Goal: Task Accomplishment & Management: Manage account settings

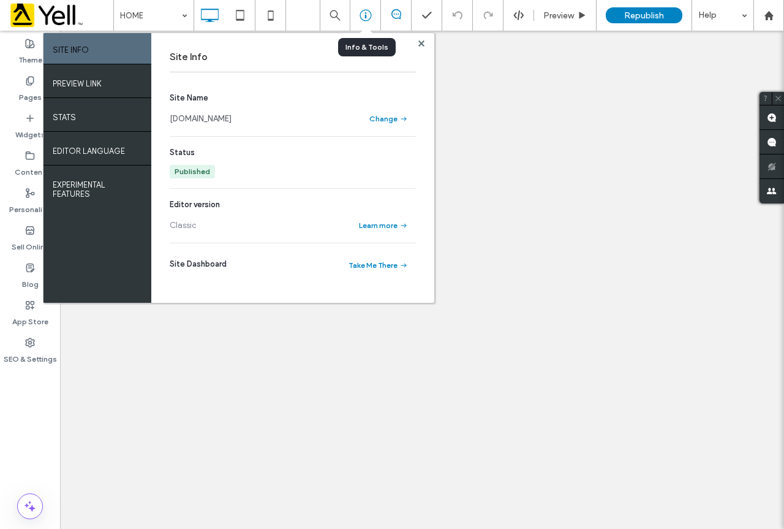
click at [370, 12] on use at bounding box center [366, 16] width 12 height 12
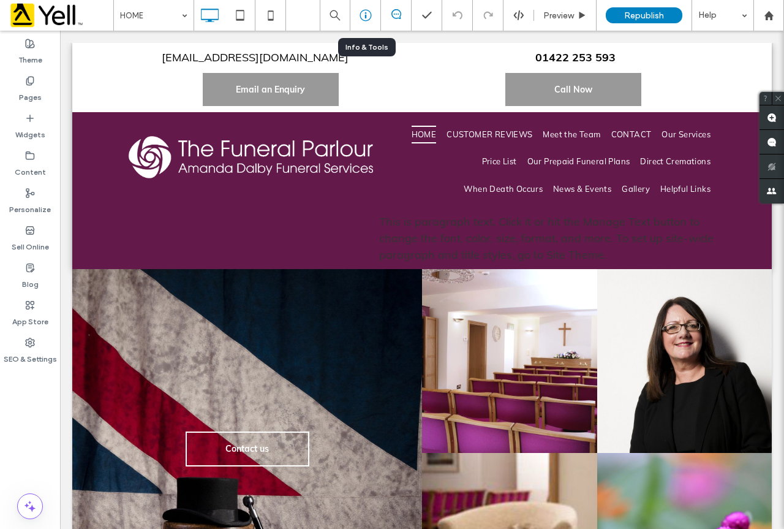
click at [363, 13] on icon at bounding box center [366, 15] width 12 height 12
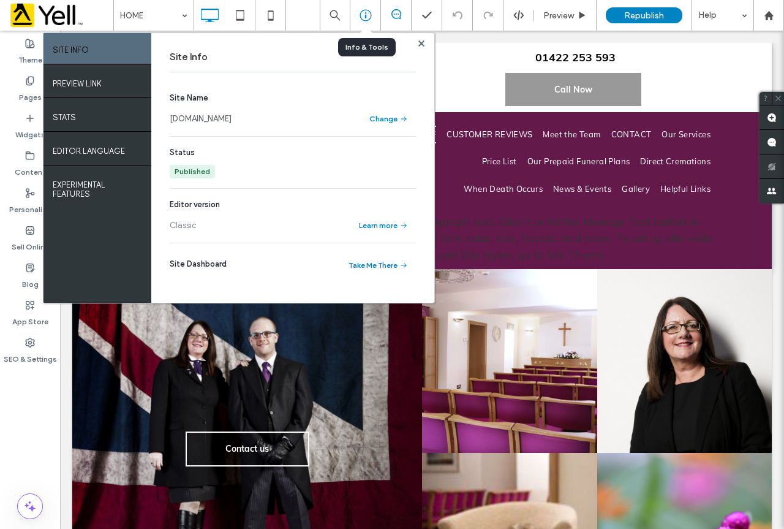
click at [363, 13] on icon at bounding box center [366, 15] width 12 height 12
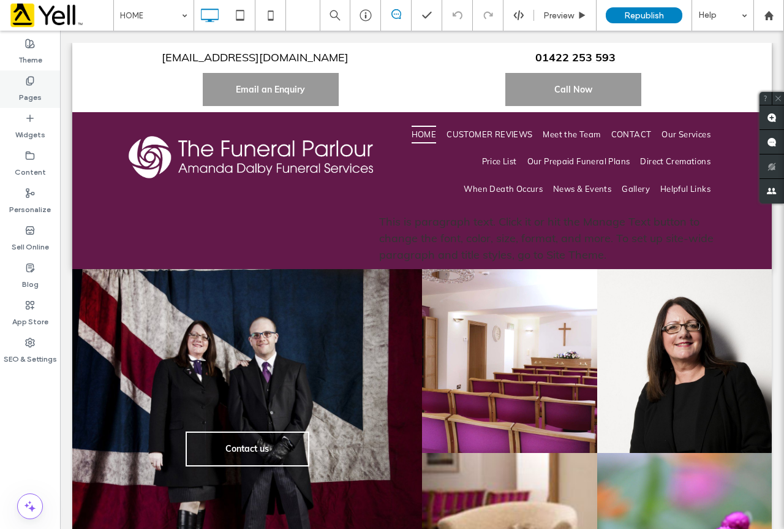
click at [20, 89] on label "Pages" at bounding box center [30, 94] width 23 height 17
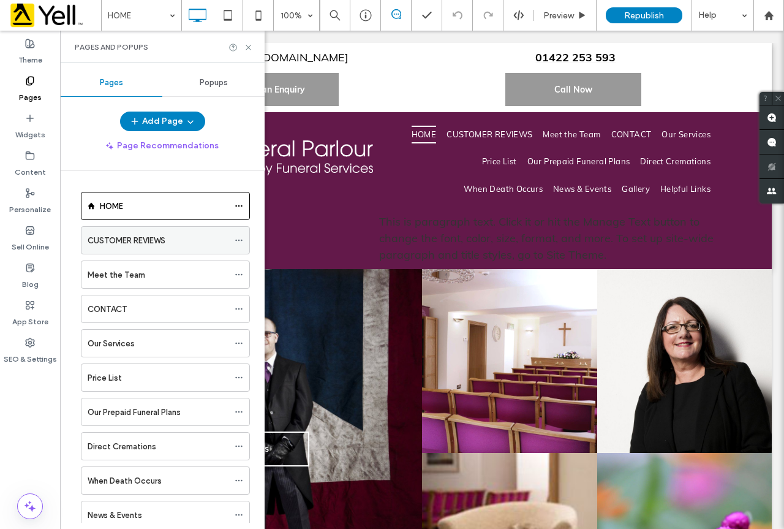
click at [237, 238] on icon at bounding box center [239, 240] width 9 height 9
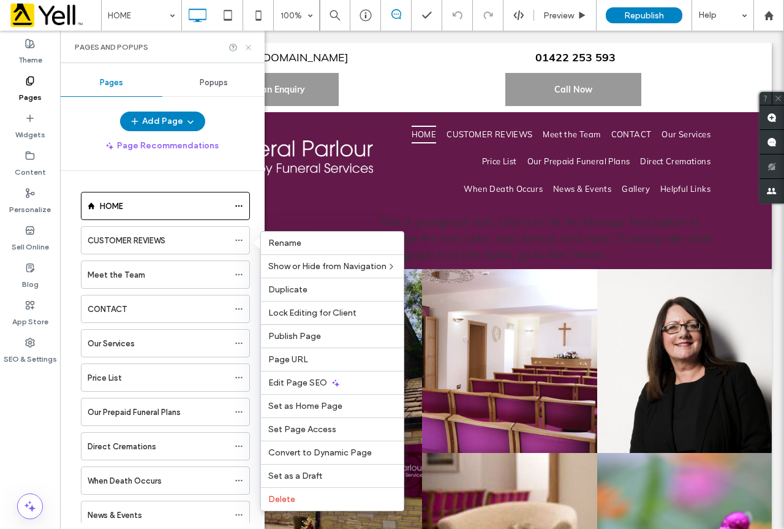
click at [248, 48] on use at bounding box center [248, 47] width 5 height 5
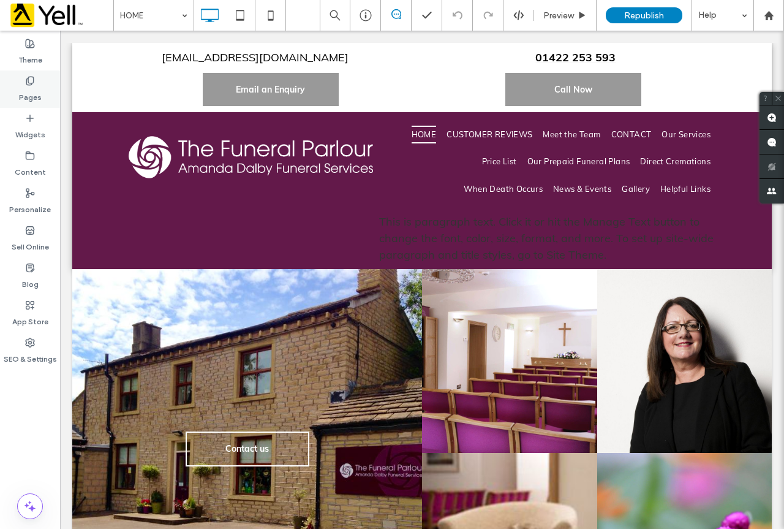
click at [28, 97] on label "Pages" at bounding box center [30, 94] width 23 height 17
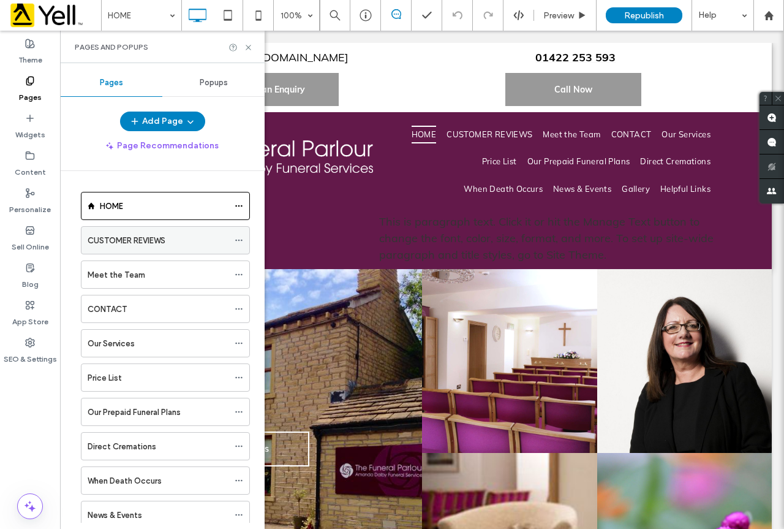
click at [237, 238] on icon at bounding box center [239, 240] width 9 height 9
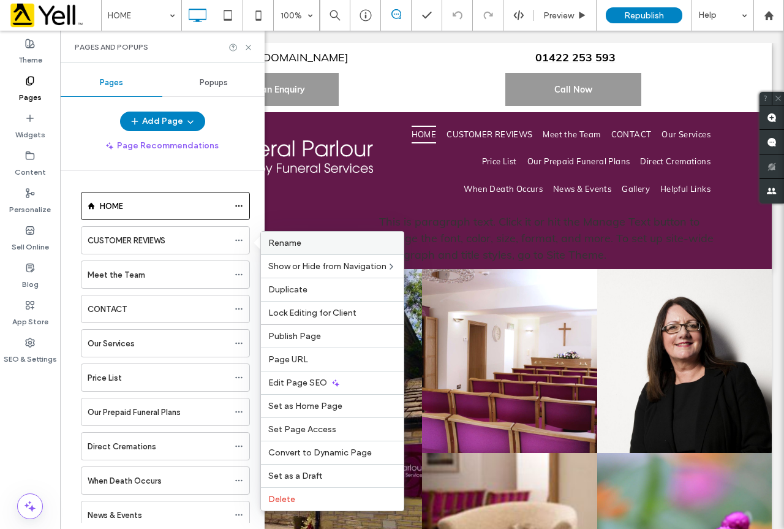
click at [341, 237] on div "Rename" at bounding box center [332, 243] width 143 height 23
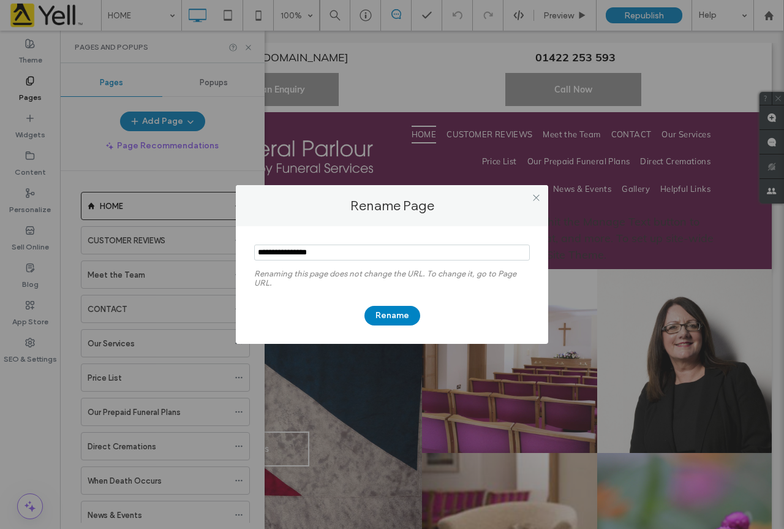
drag, startPoint x: 362, startPoint y: 256, endPoint x: 165, endPoint y: 250, distance: 196.2
click at [165, 250] on div "Rename Page Renaming this page does not change the URL. To change it, go to Pag…" at bounding box center [392, 264] width 784 height 529
click at [346, 247] on input "notEmpty" at bounding box center [392, 253] width 276 height 16
click at [148, 241] on div "Rename Page Renaming this page does not change the URL. To change it, go to Pag…" at bounding box center [392, 264] width 784 height 529
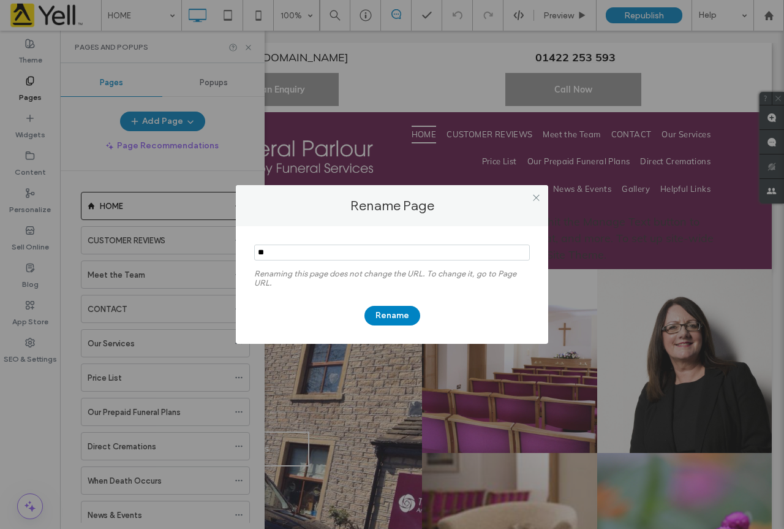
type input "*"
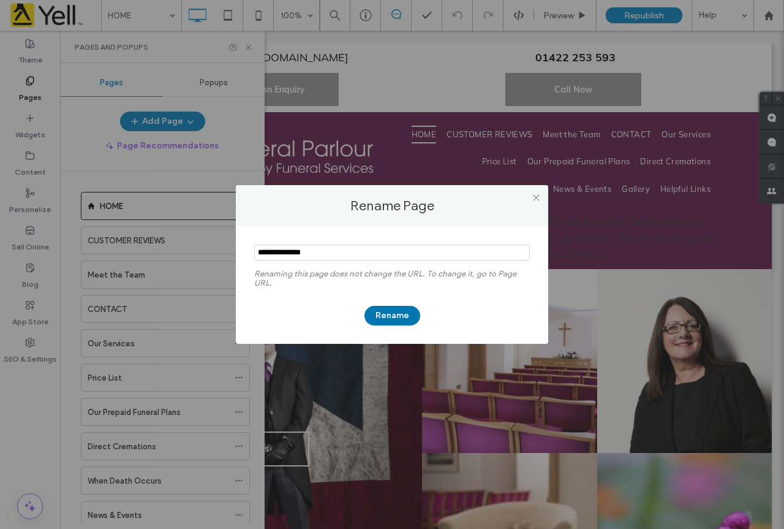
type input "**********"
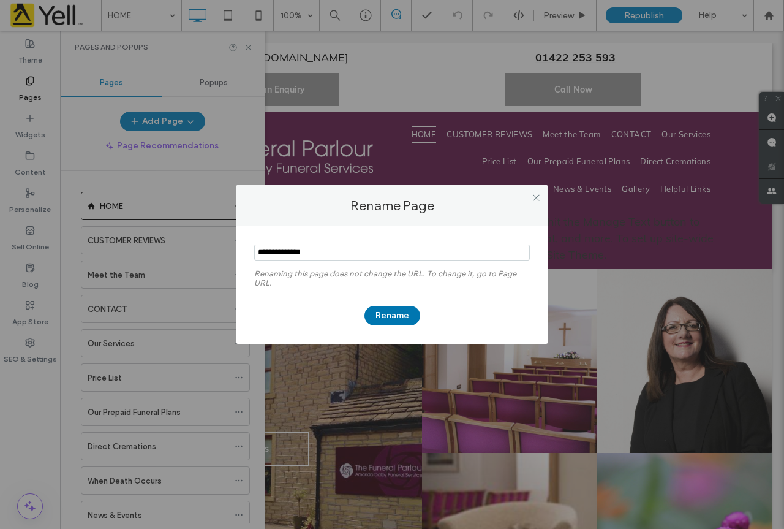
click at [392, 314] on button "Rename" at bounding box center [393, 316] width 56 height 20
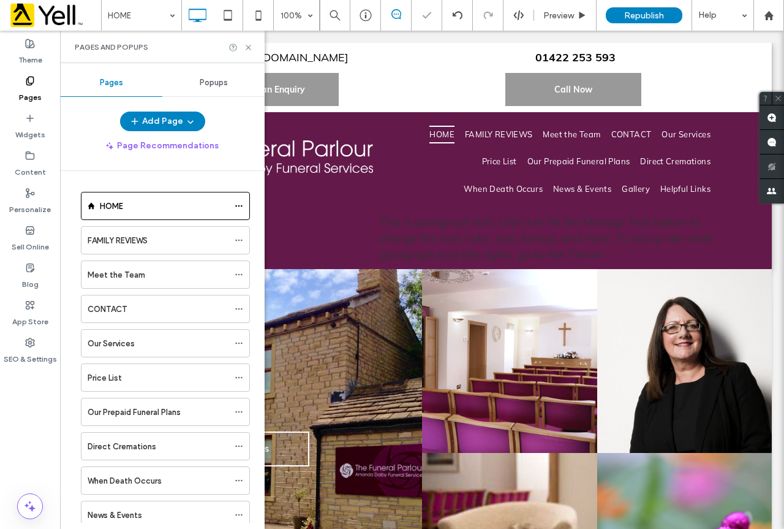
click at [241, 48] on div at bounding box center [241, 47] width 25 height 9
click at [245, 49] on icon at bounding box center [248, 47] width 9 height 9
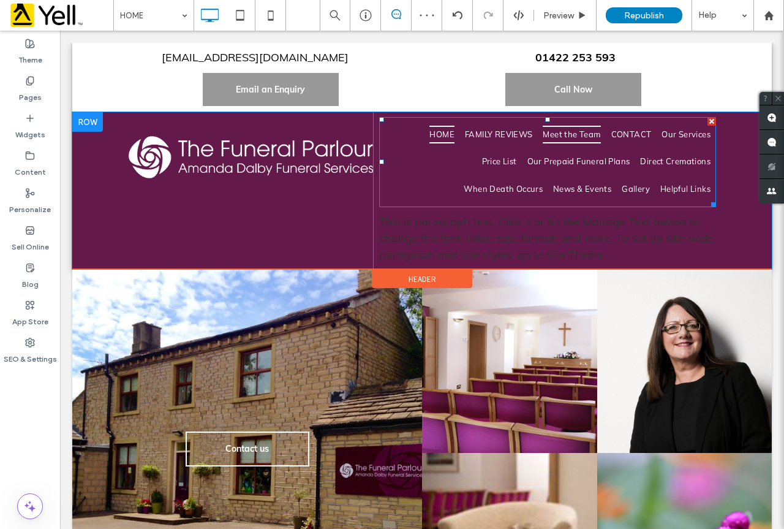
click at [543, 139] on span "Meet the Team" at bounding box center [572, 135] width 58 height 18
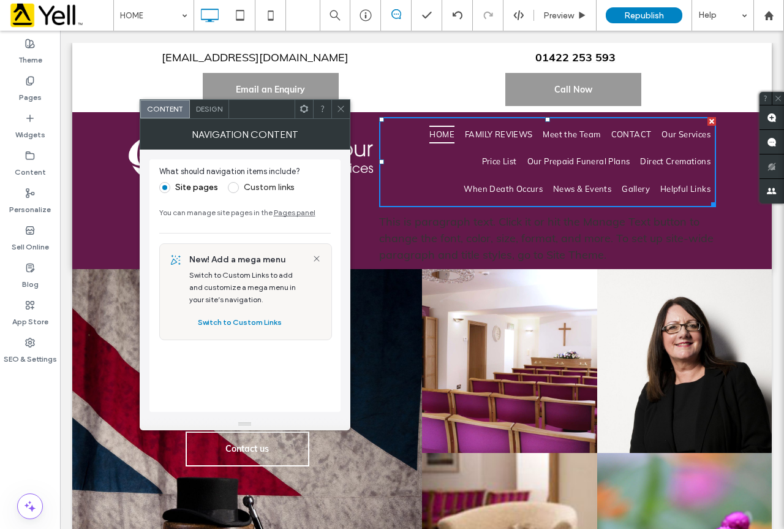
click at [211, 112] on span "Design" at bounding box center [209, 108] width 26 height 9
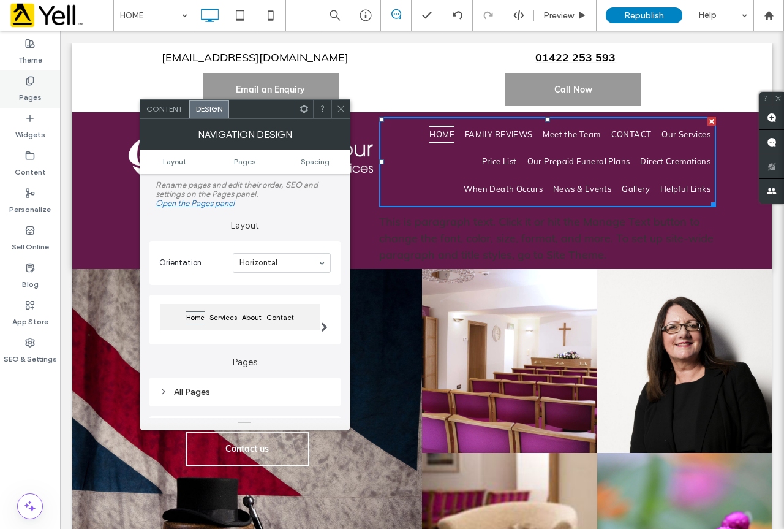
click at [30, 85] on icon at bounding box center [30, 81] width 10 height 10
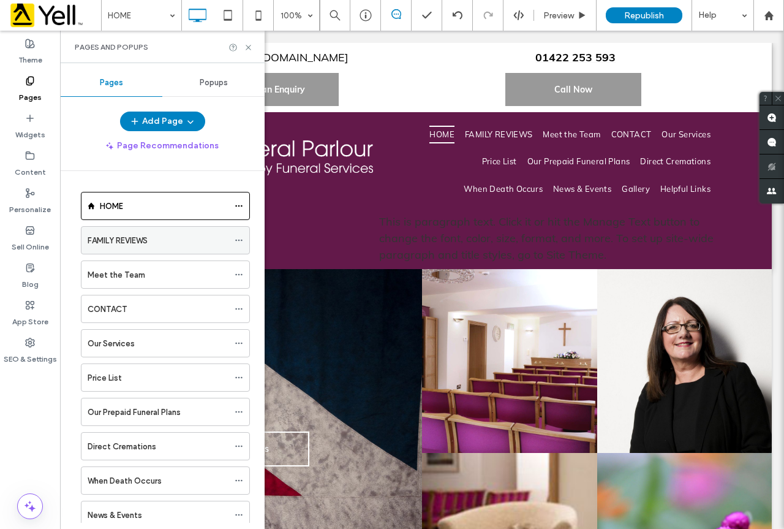
click at [243, 238] on div at bounding box center [242, 240] width 15 height 18
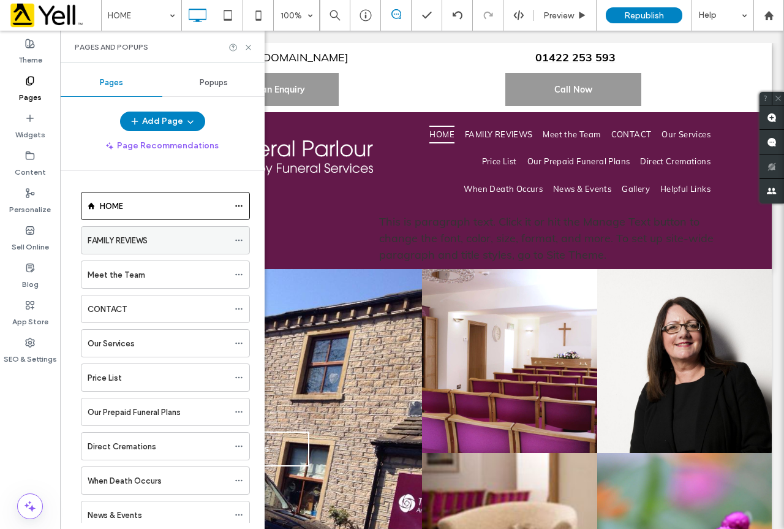
click at [243, 238] on icon at bounding box center [239, 240] width 9 height 9
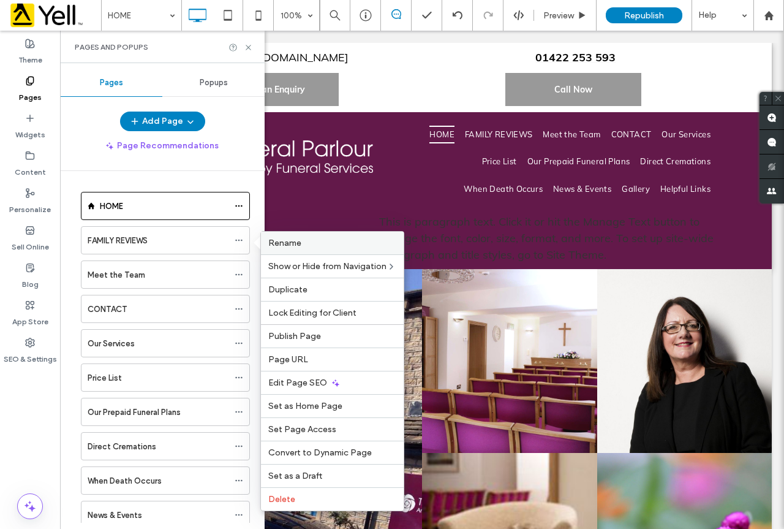
click at [295, 236] on div "Rename" at bounding box center [332, 243] width 143 height 23
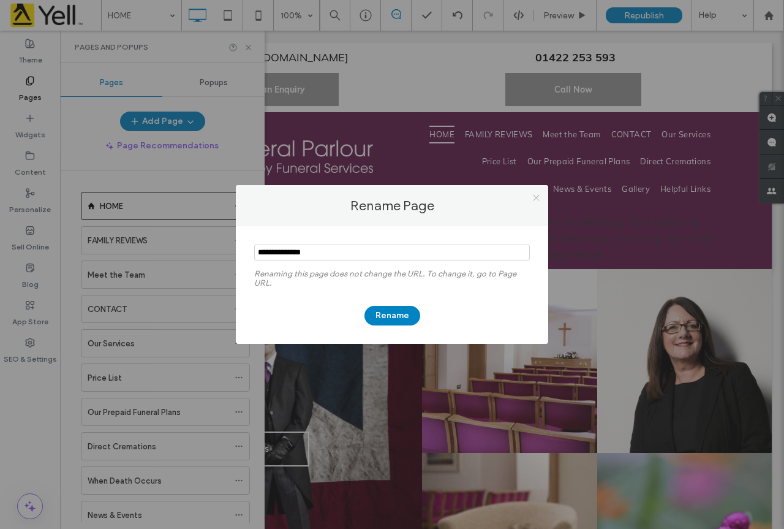
click at [533, 202] on icon at bounding box center [536, 197] width 9 height 9
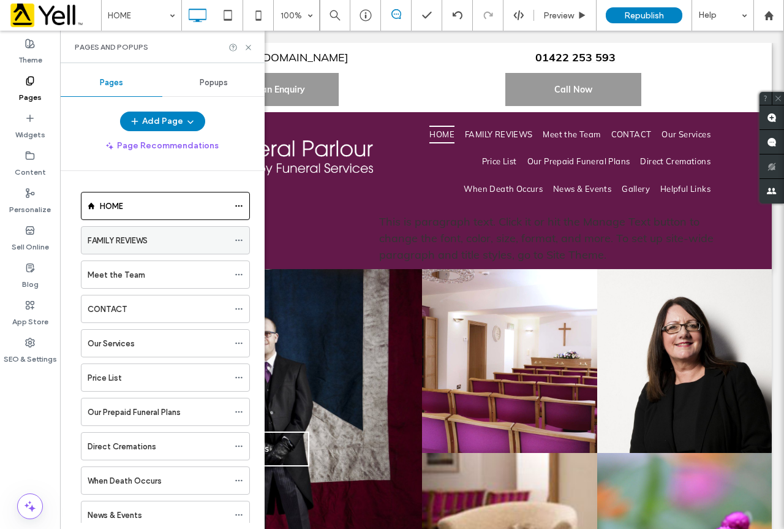
click at [241, 235] on span at bounding box center [239, 240] width 9 height 18
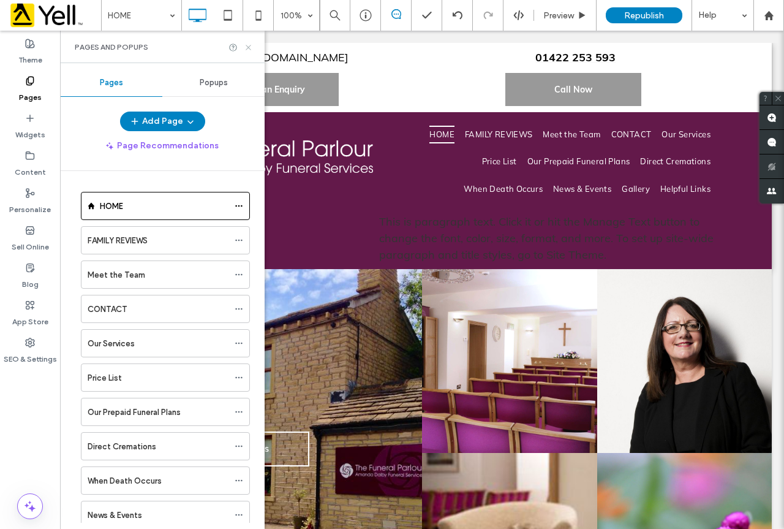
click at [248, 45] on icon at bounding box center [248, 47] width 9 height 9
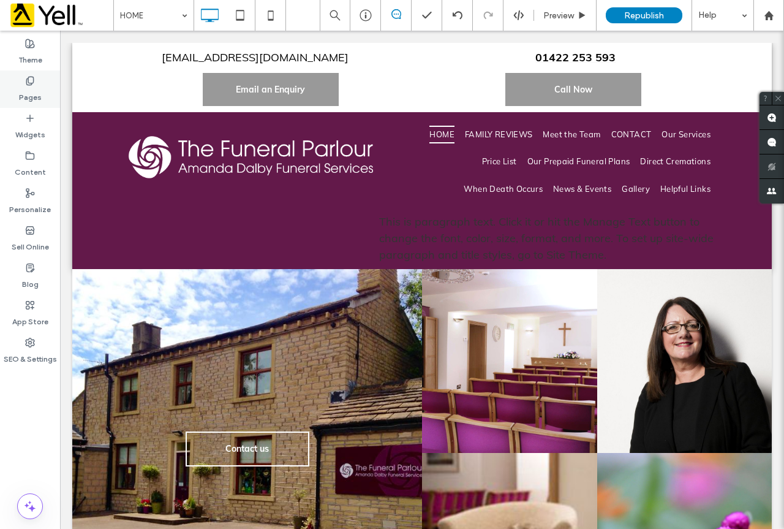
click at [19, 89] on label "Pages" at bounding box center [30, 94] width 23 height 17
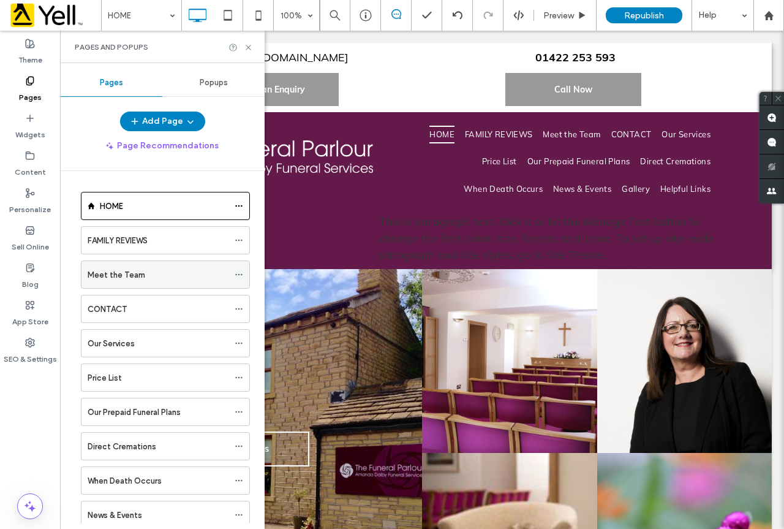
click at [126, 279] on label "Meet the Team" at bounding box center [117, 274] width 58 height 21
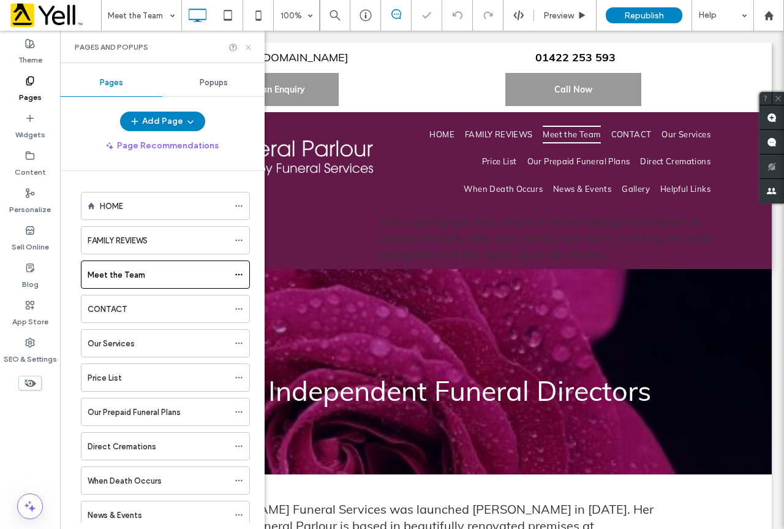
click at [247, 46] on use at bounding box center [248, 47] width 5 height 5
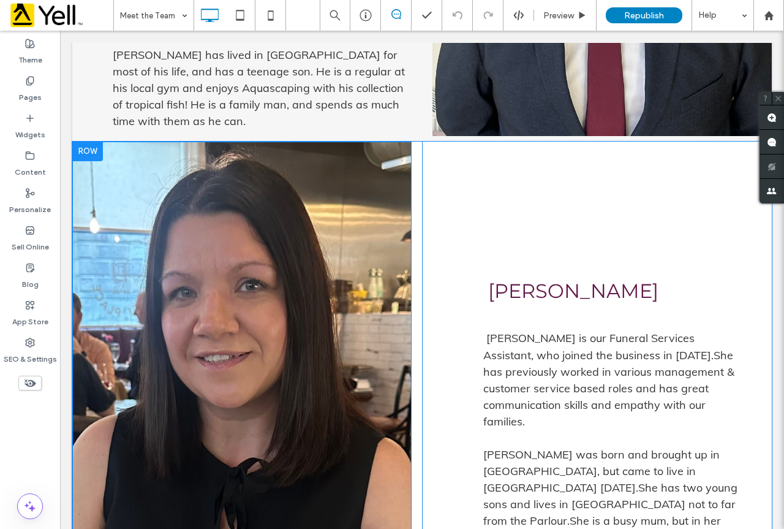
scroll to position [1532, 0]
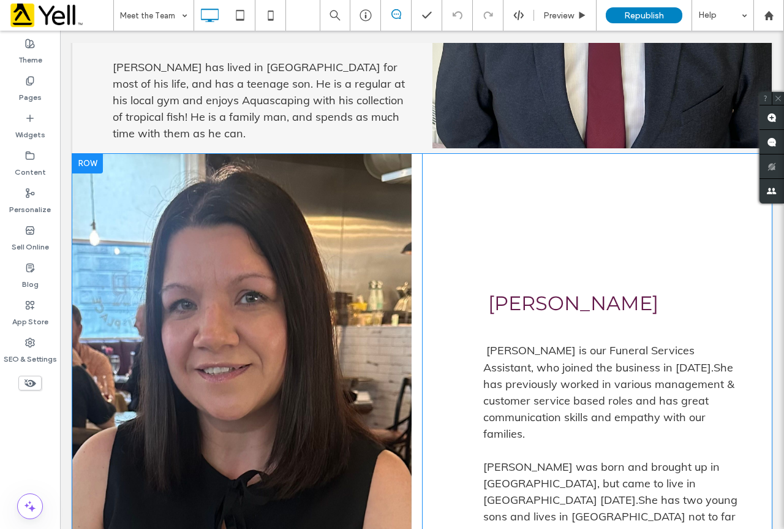
click at [92, 154] on div at bounding box center [87, 164] width 31 height 20
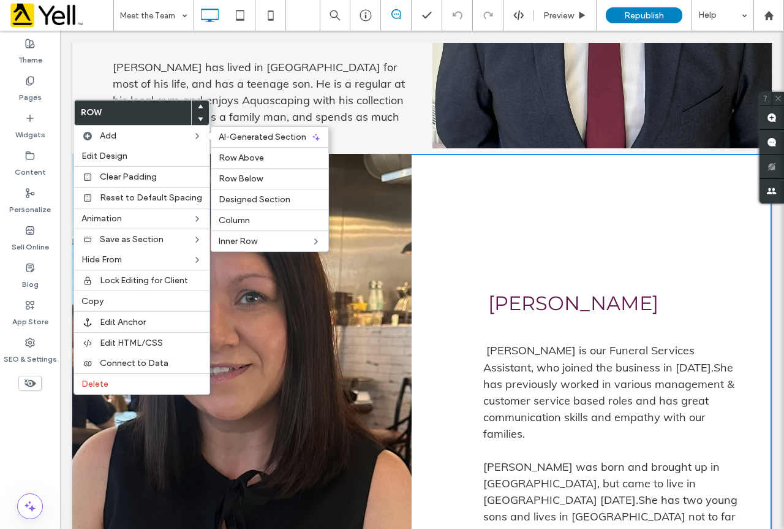
click at [385, 160] on img at bounding box center [242, 366] width 340 height 425
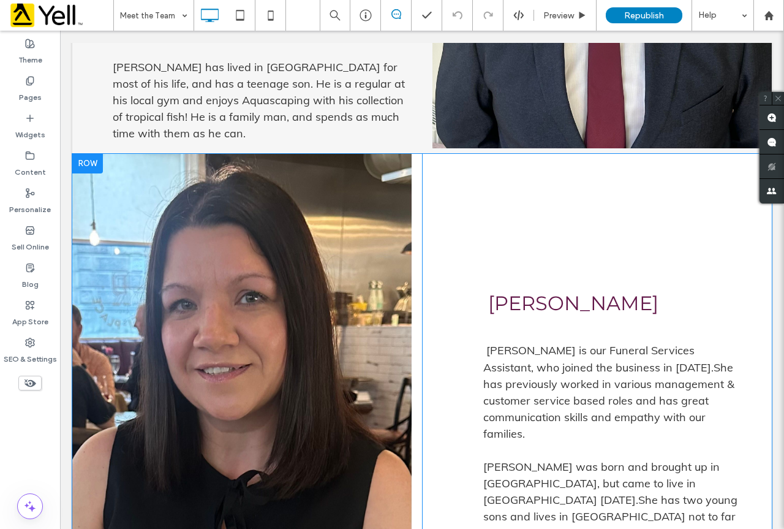
click at [82, 154] on div at bounding box center [87, 164] width 31 height 20
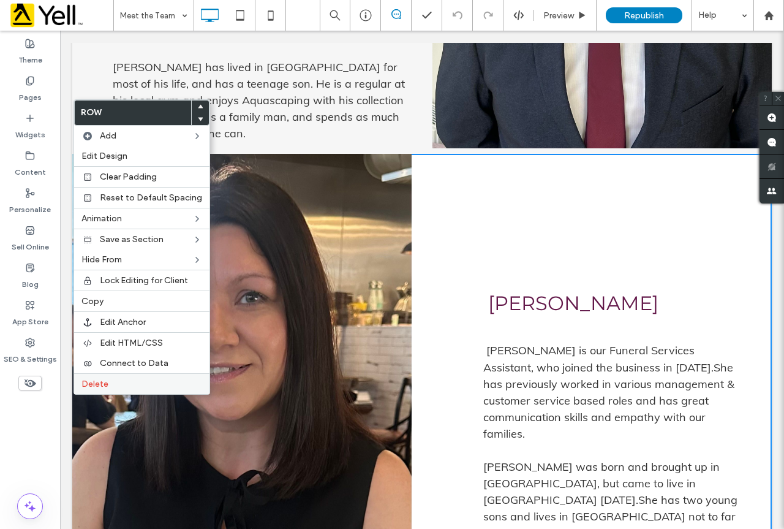
click at [113, 389] on label "Delete" at bounding box center [142, 384] width 121 height 10
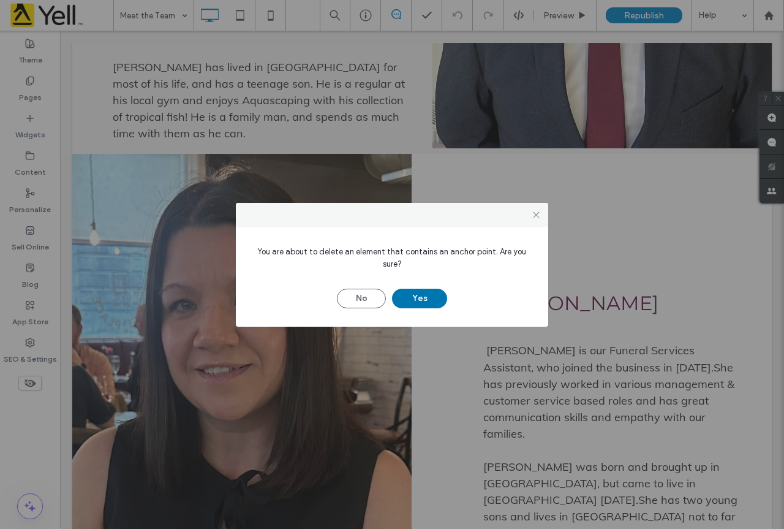
click at [425, 299] on button "Yes" at bounding box center [419, 299] width 55 height 20
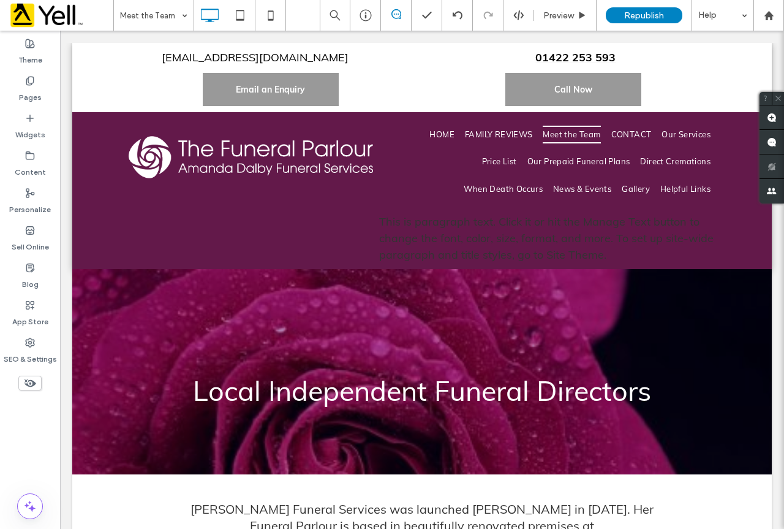
scroll to position [0, 0]
click at [628, 10] on span "Republish" at bounding box center [645, 15] width 40 height 10
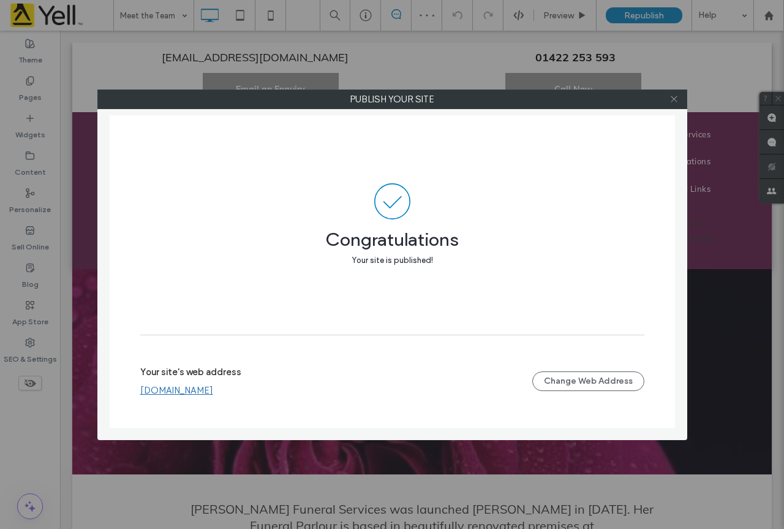
click at [678, 97] on icon at bounding box center [674, 98] width 9 height 9
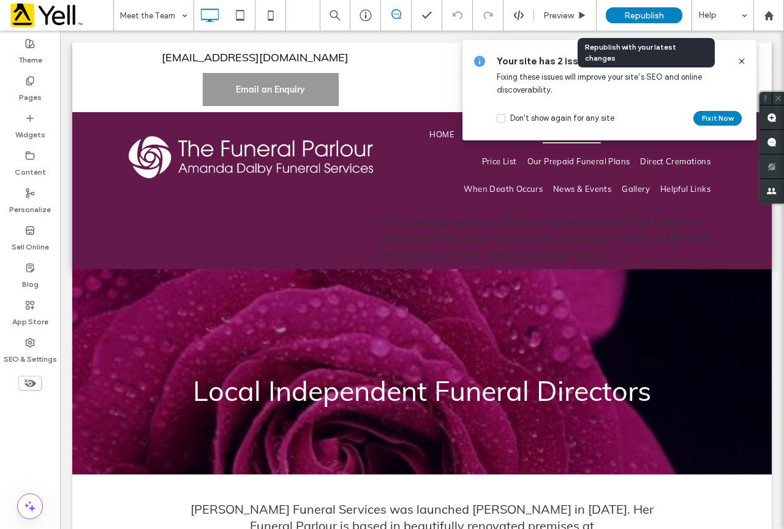
click at [613, 22] on div "Republish" at bounding box center [644, 15] width 77 height 16
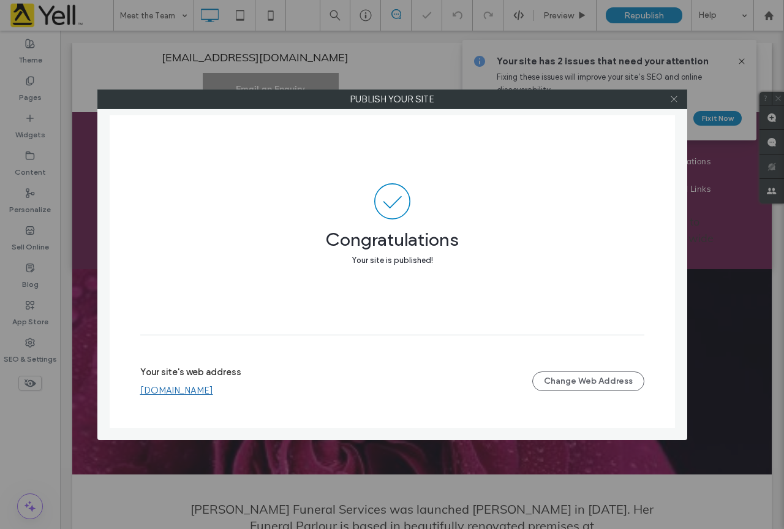
click at [673, 97] on use at bounding box center [674, 99] width 6 height 6
